Goal: Find specific page/section: Find specific page/section

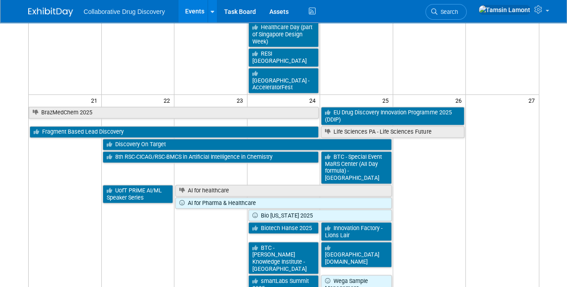
scroll to position [642, 0]
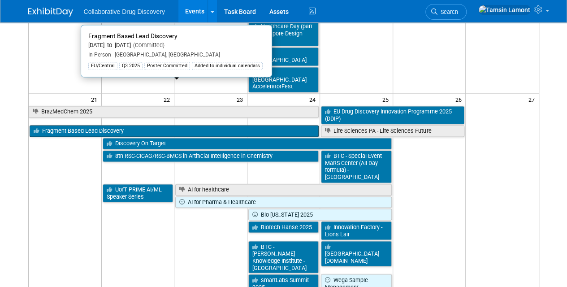
click at [94, 125] on link "Fragment Based Lead Discovery" at bounding box center [175, 131] width 290 height 12
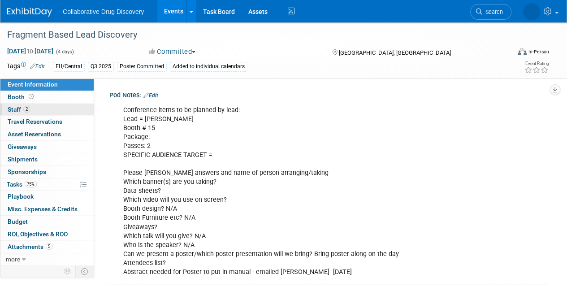
click at [48, 108] on link "2 Staff 2" at bounding box center [46, 110] width 93 height 12
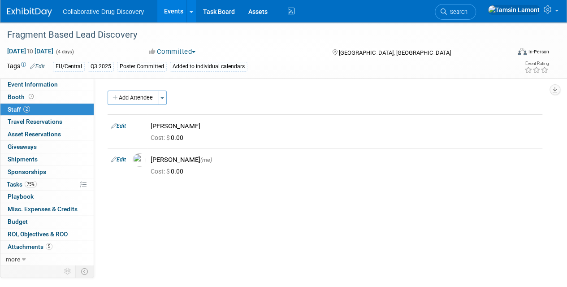
click at [31, 14] on img at bounding box center [29, 12] width 45 height 9
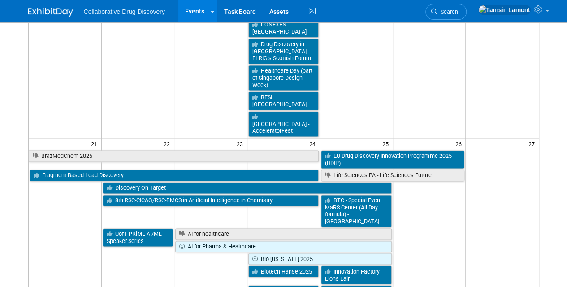
scroll to position [599, 0]
